Goal: Information Seeking & Learning: Learn about a topic

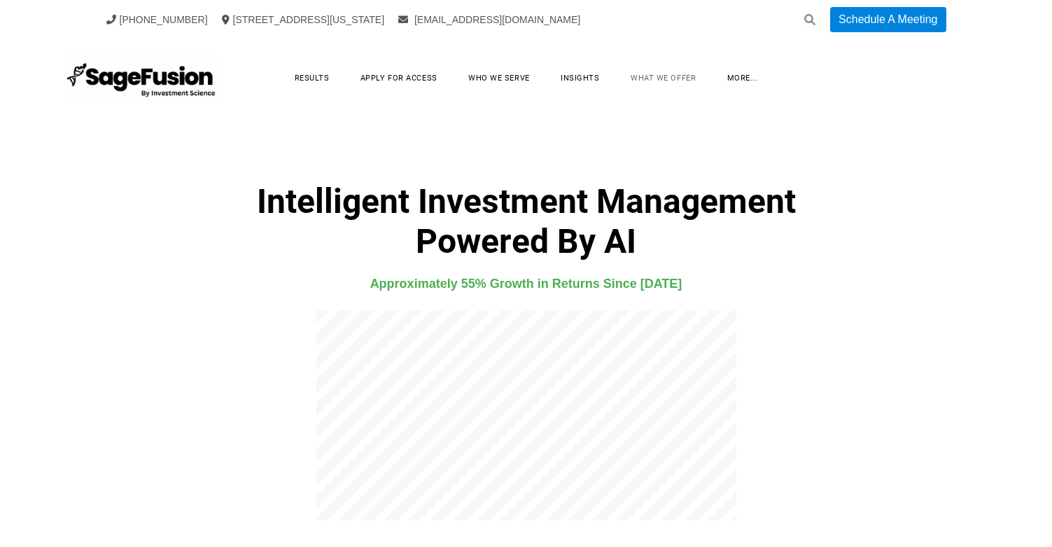
click at [675, 84] on link "What We Offer" at bounding box center [663, 78] width 93 height 22
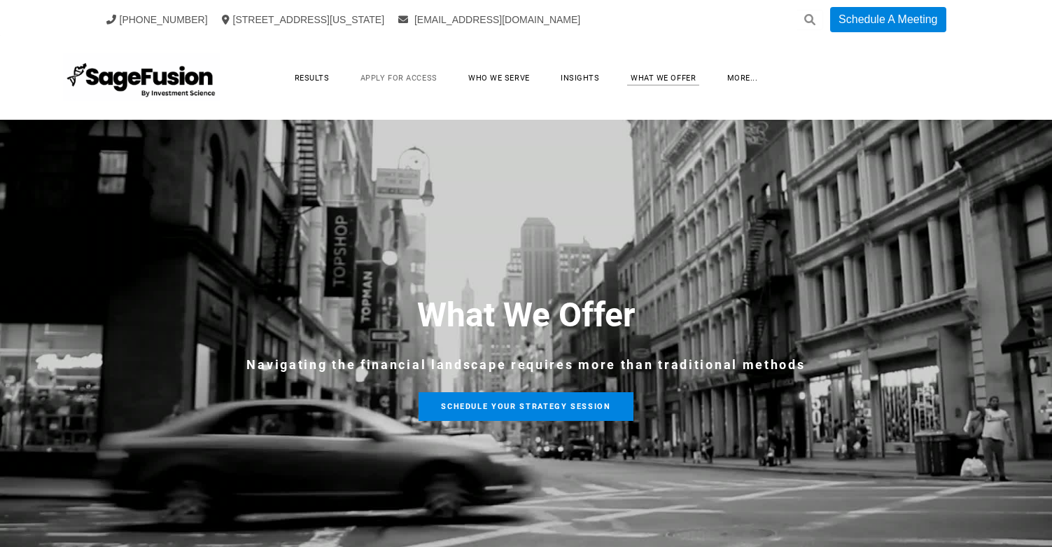
click at [439, 88] on link "Apply for Access" at bounding box center [398, 78] width 105 height 22
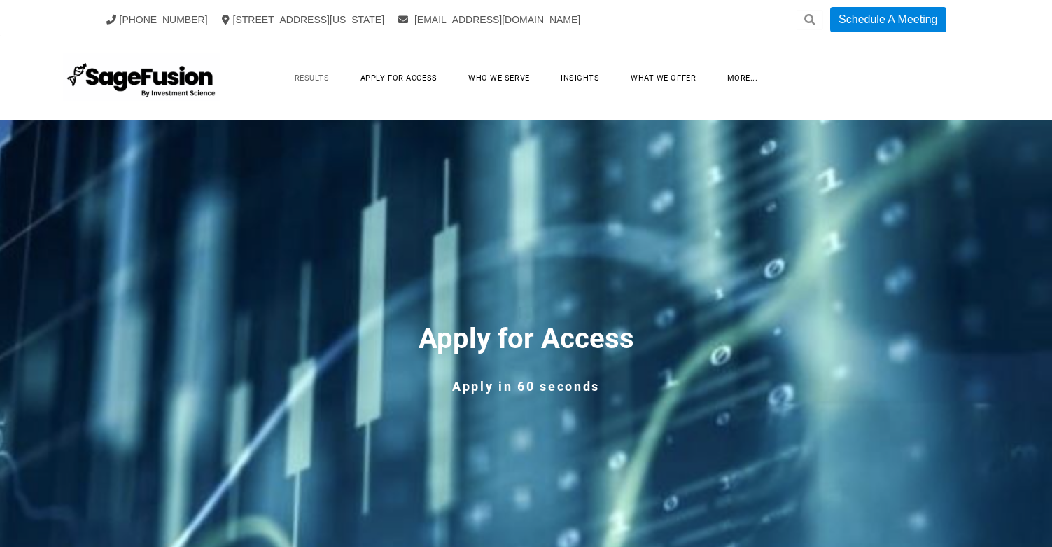
click at [328, 83] on link "Results" at bounding box center [312, 78] width 63 height 22
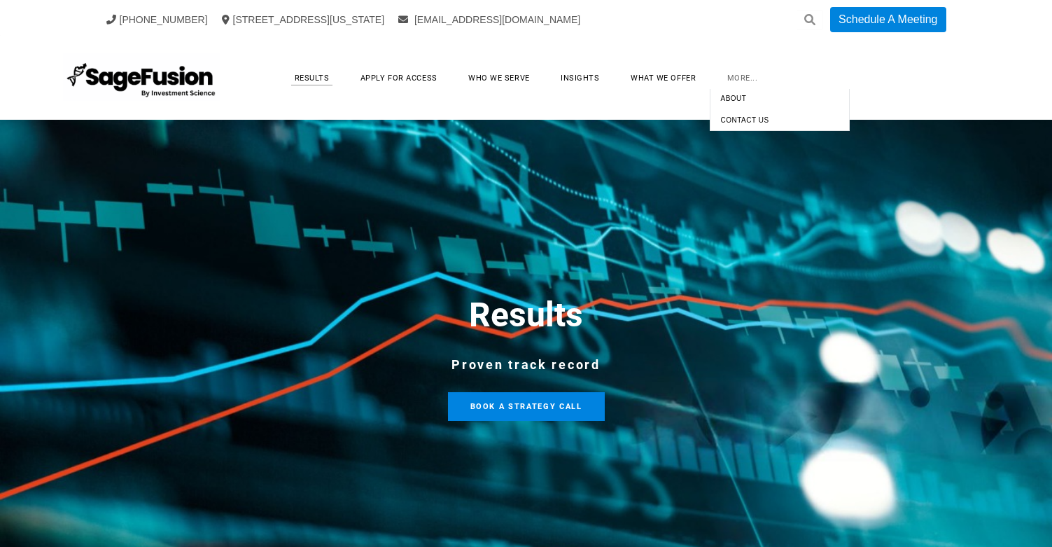
click at [740, 78] on link "more..." at bounding box center [742, 78] width 59 height 22
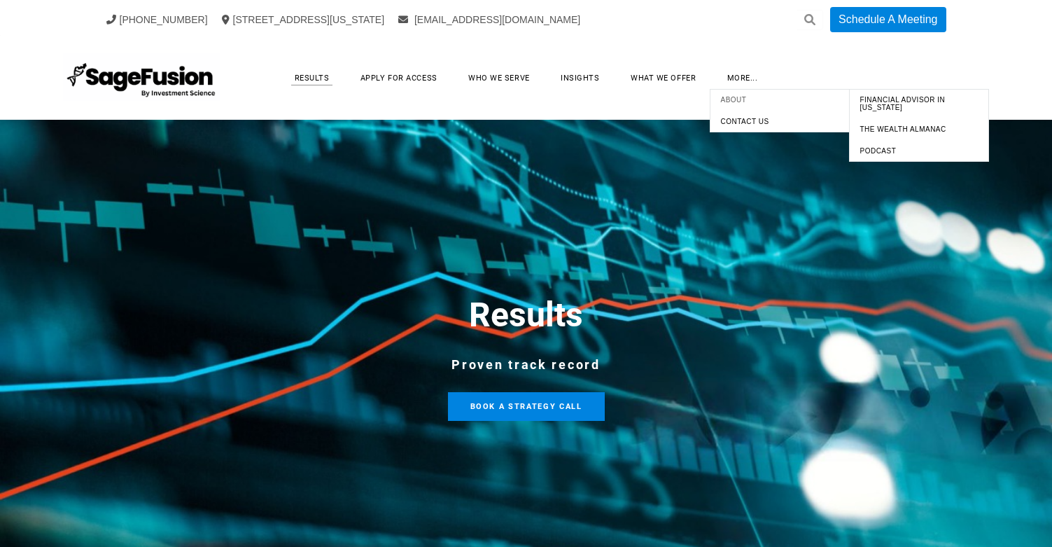
click at [737, 103] on span "About" at bounding box center [779, 99] width 133 height 15
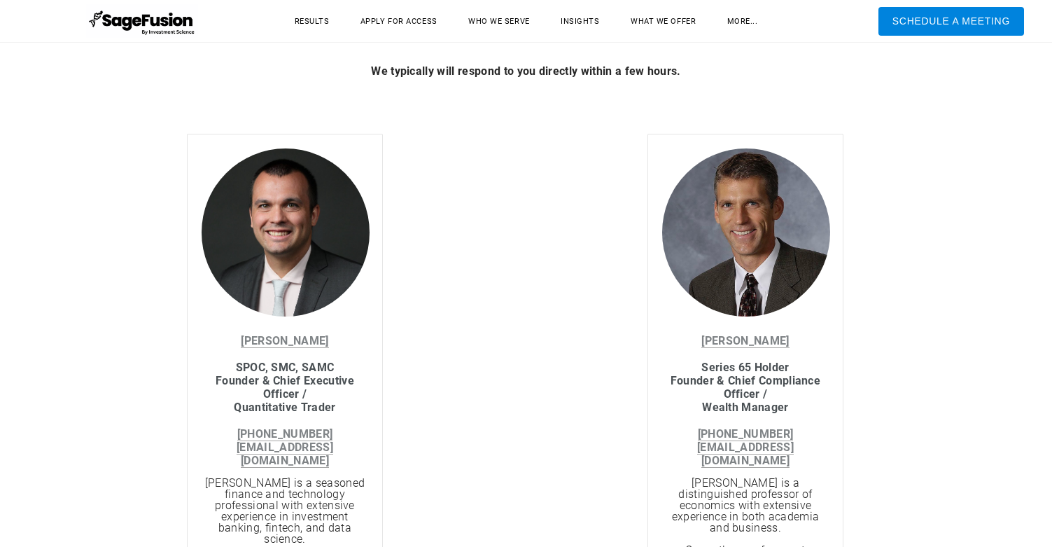
scroll to position [1400, 0]
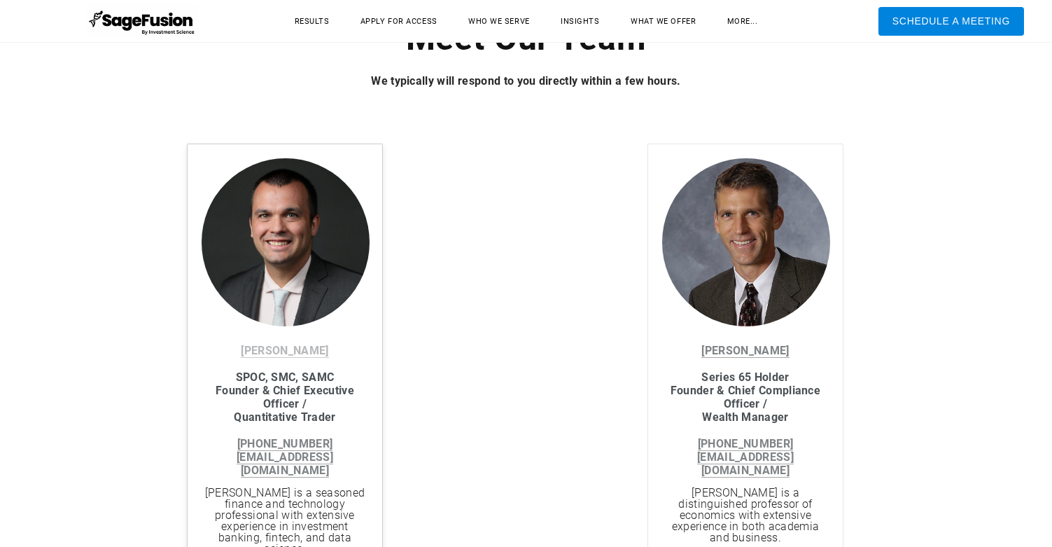
click at [278, 351] on link "[PERSON_NAME]" at bounding box center [284, 351] width 87 height 14
